Goal: Find specific page/section: Find specific page/section

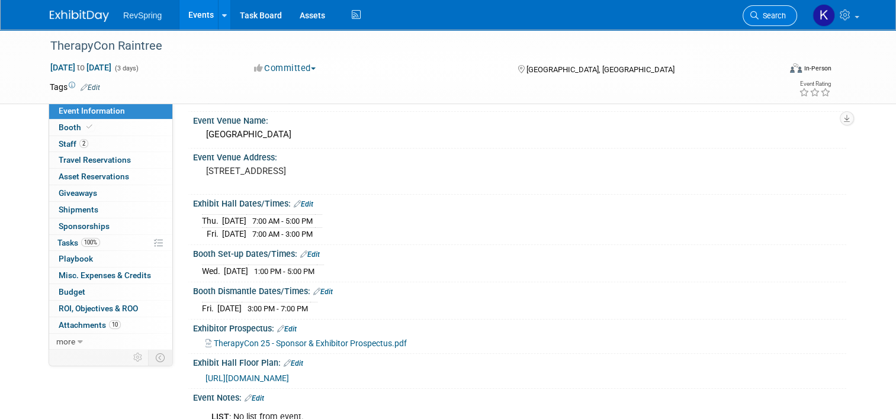
click at [786, 14] on span "Search" at bounding box center [772, 15] width 27 height 9
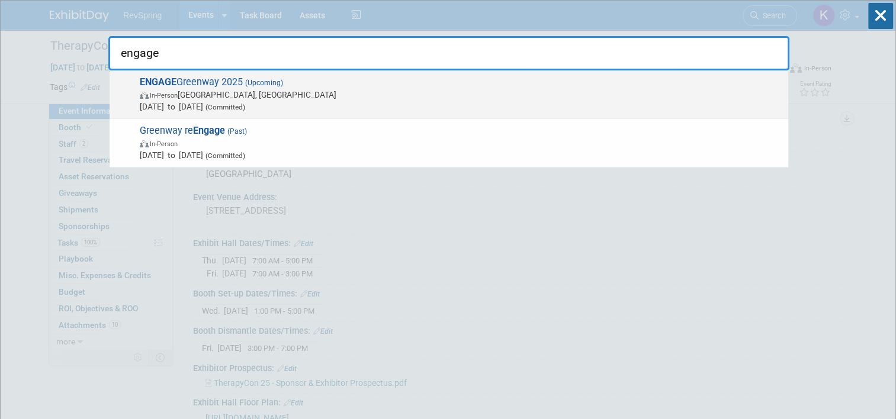
type input "engage"
click at [361, 95] on span "In-Person Tampa, FL" at bounding box center [461, 95] width 643 height 12
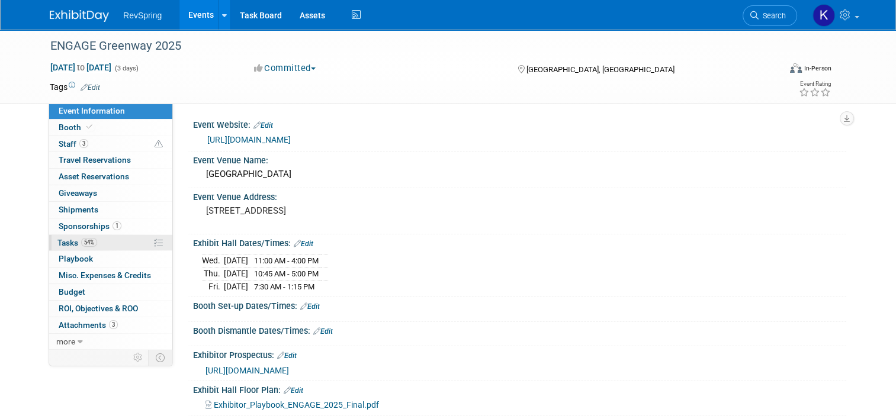
click at [115, 240] on link "54% Tasks 54%" at bounding box center [110, 243] width 123 height 16
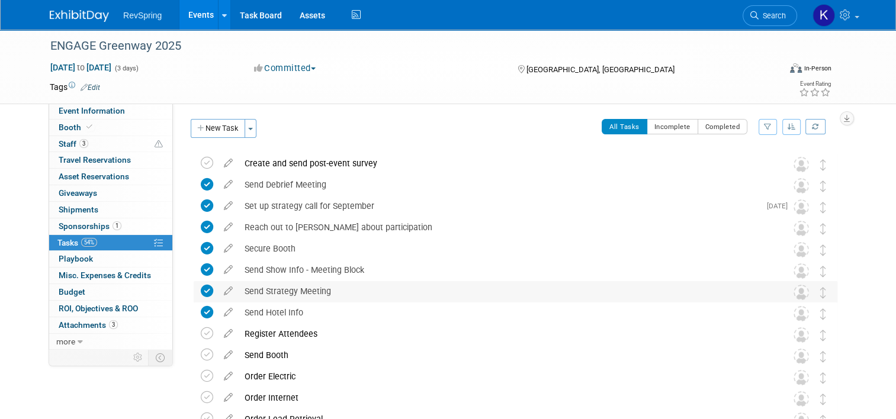
scroll to position [60, 0]
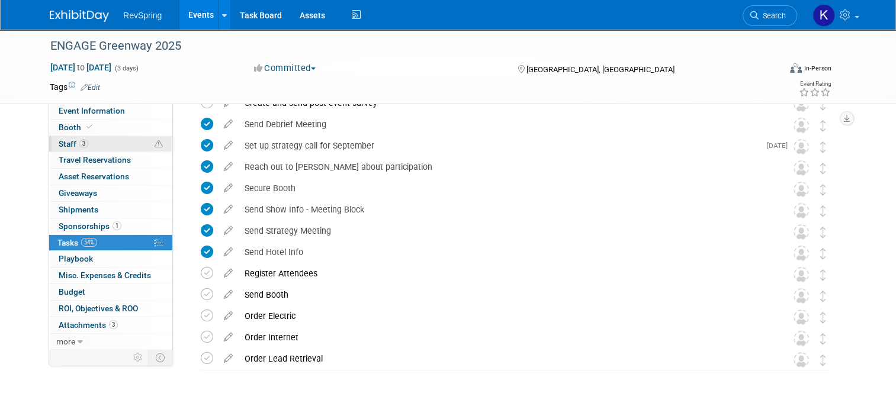
click at [113, 142] on link "3 Staff 3" at bounding box center [110, 144] width 123 height 16
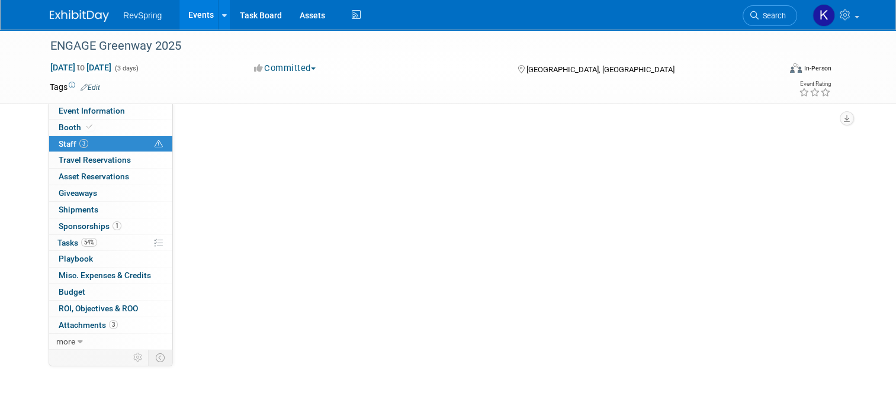
scroll to position [0, 0]
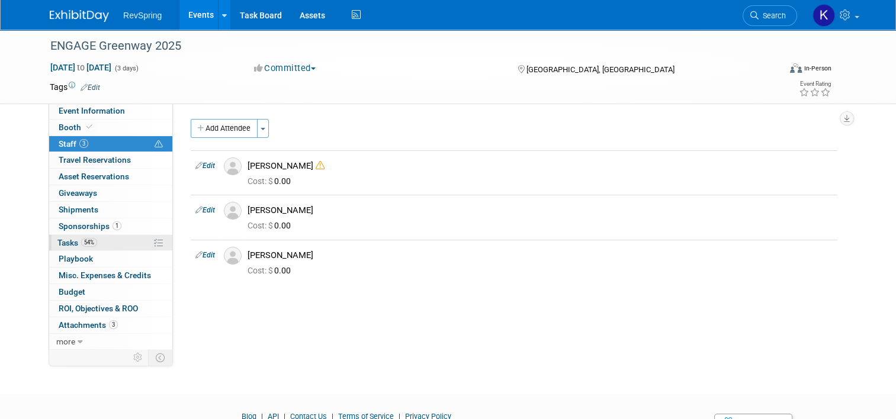
click at [107, 245] on link "54% Tasks 54%" at bounding box center [110, 243] width 123 height 16
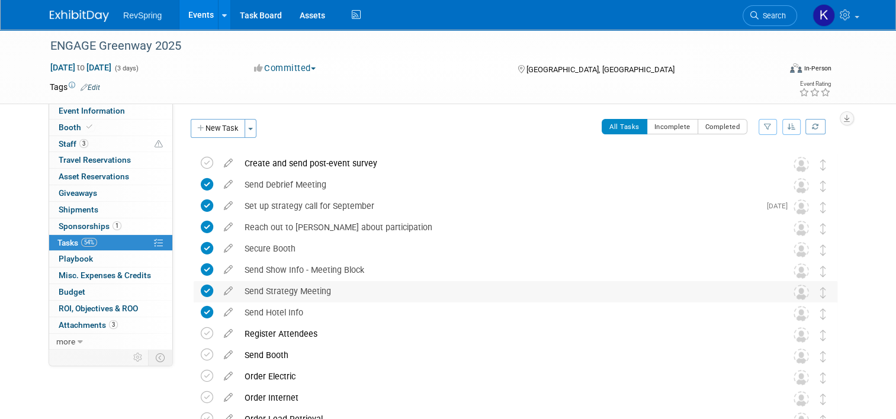
scroll to position [2, 0]
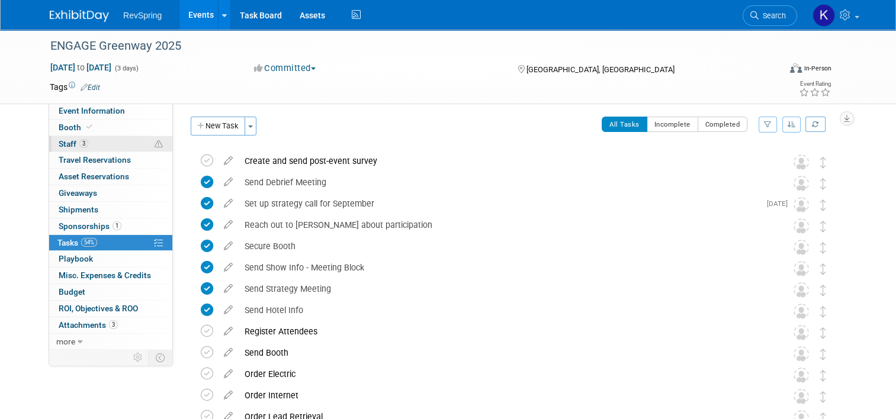
click at [123, 144] on link "3 Staff 3" at bounding box center [110, 144] width 123 height 16
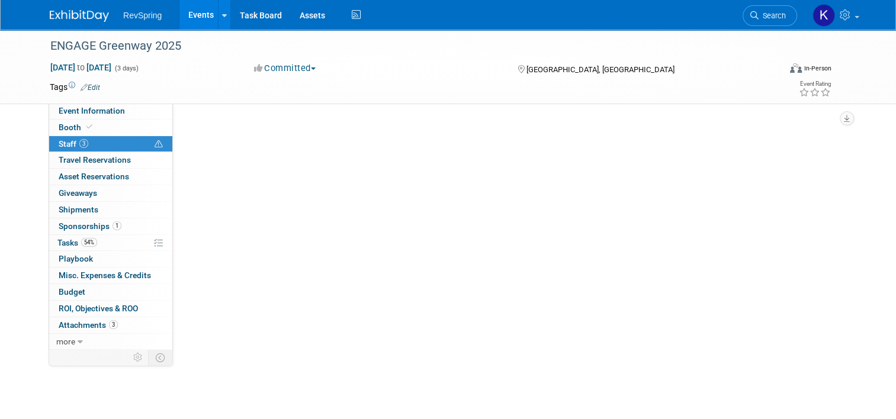
scroll to position [0, 0]
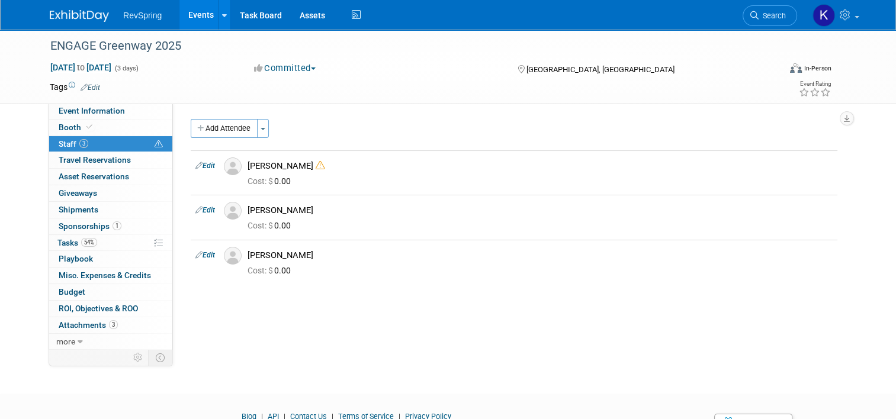
click at [110, 98] on div "Tags Edit Event Rating" at bounding box center [440, 89] width 799 height 21
click at [109, 106] on span "Event Information" at bounding box center [92, 110] width 66 height 9
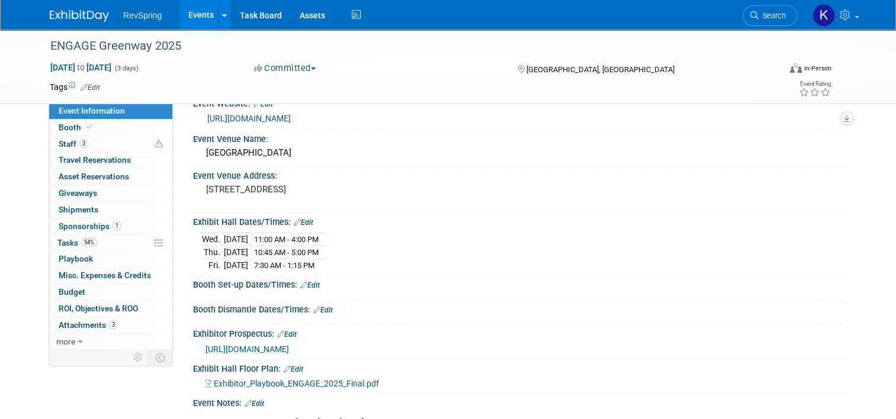
scroll to position [21, 0]
click at [304, 286] on link "Edit" at bounding box center [310, 285] width 20 height 8
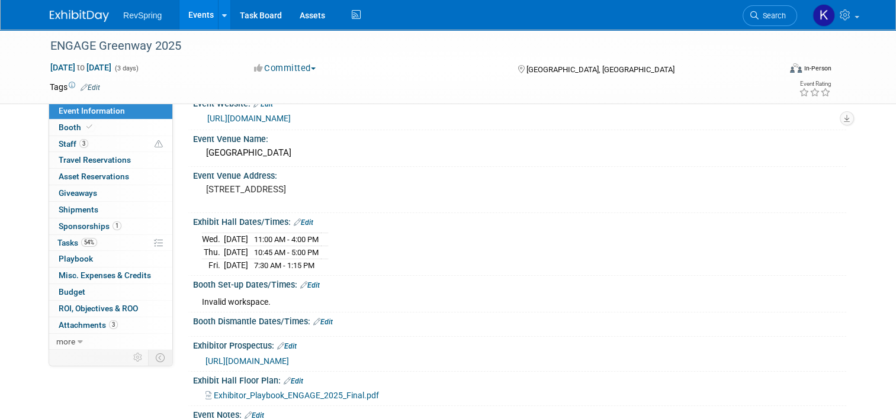
click at [304, 281] on link "Edit" at bounding box center [310, 285] width 20 height 8
click at [309, 283] on link "Edit" at bounding box center [310, 285] width 20 height 8
click at [300, 282] on icon at bounding box center [303, 285] width 7 height 8
